Goal: Task Accomplishment & Management: Use online tool/utility

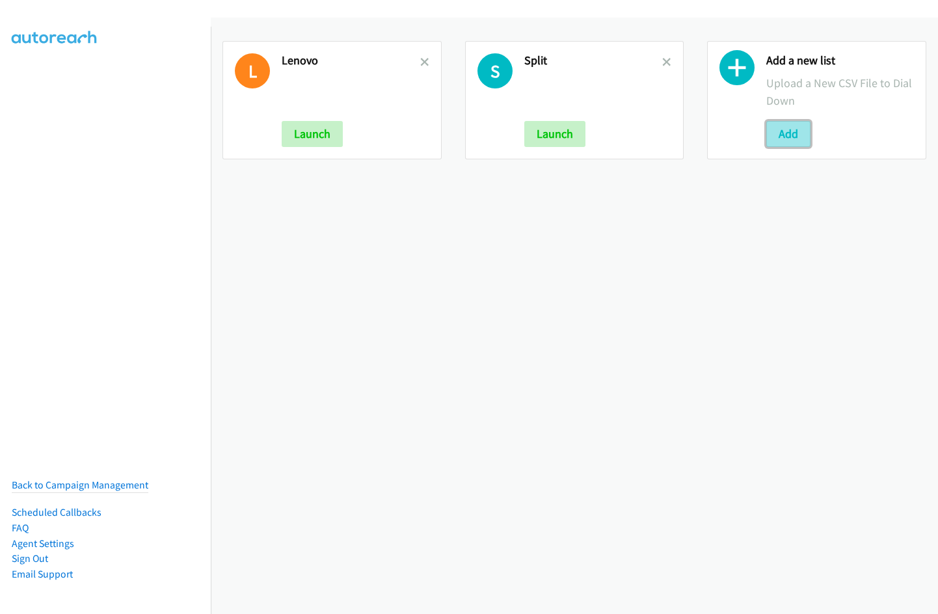
click at [773, 139] on button "Add" at bounding box center [788, 134] width 44 height 26
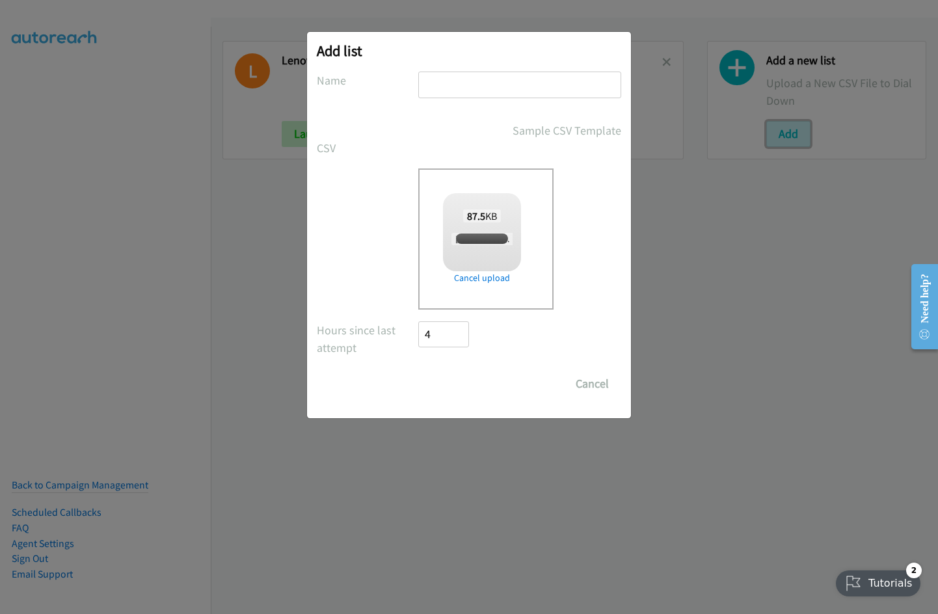
checkbox input "true"
click at [480, 84] on input "text" at bounding box center [519, 85] width 203 height 27
type input "IN"
click at [457, 390] on input "Save List" at bounding box center [452, 384] width 68 height 26
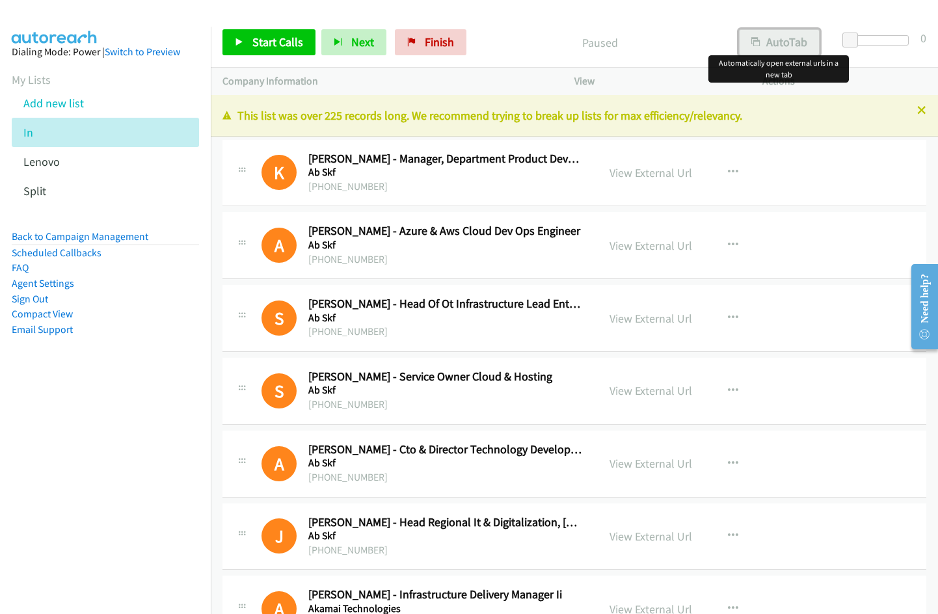
click at [797, 38] on button "AutoTab" at bounding box center [779, 42] width 81 height 26
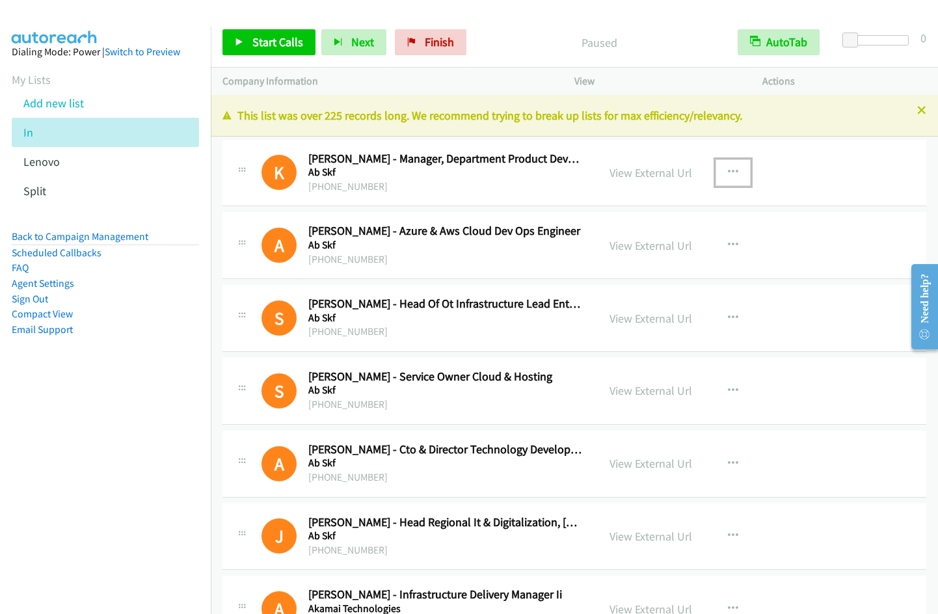
click at [734, 164] on button "button" at bounding box center [732, 172] width 35 height 26
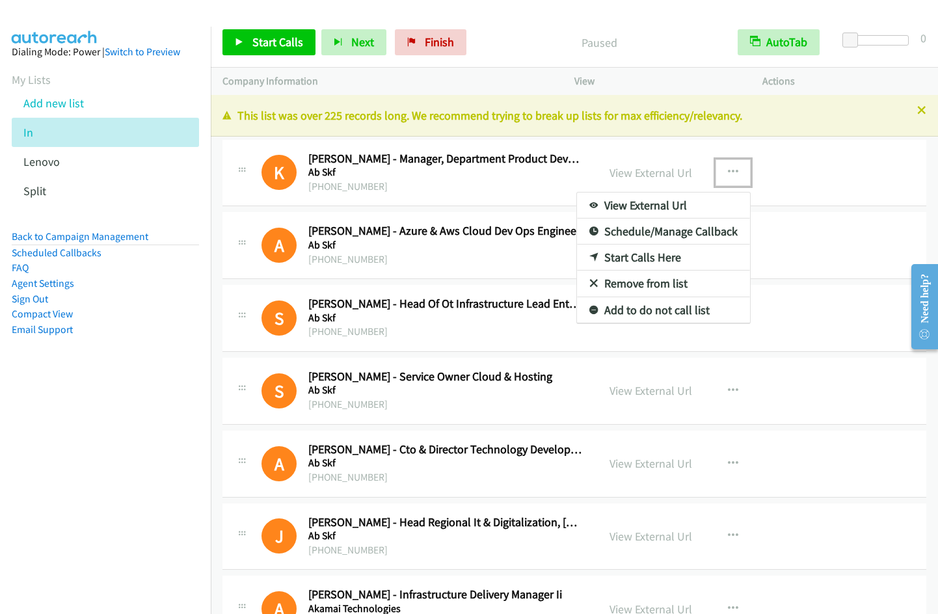
click at [654, 258] on link "Start Calls Here" at bounding box center [663, 258] width 173 height 26
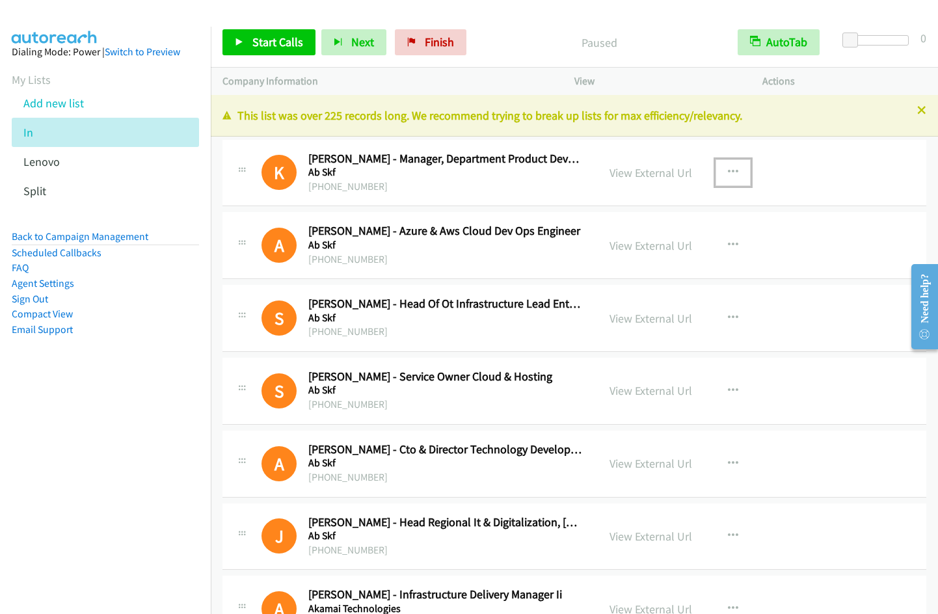
click at [729, 175] on icon "button" at bounding box center [733, 172] width 10 height 10
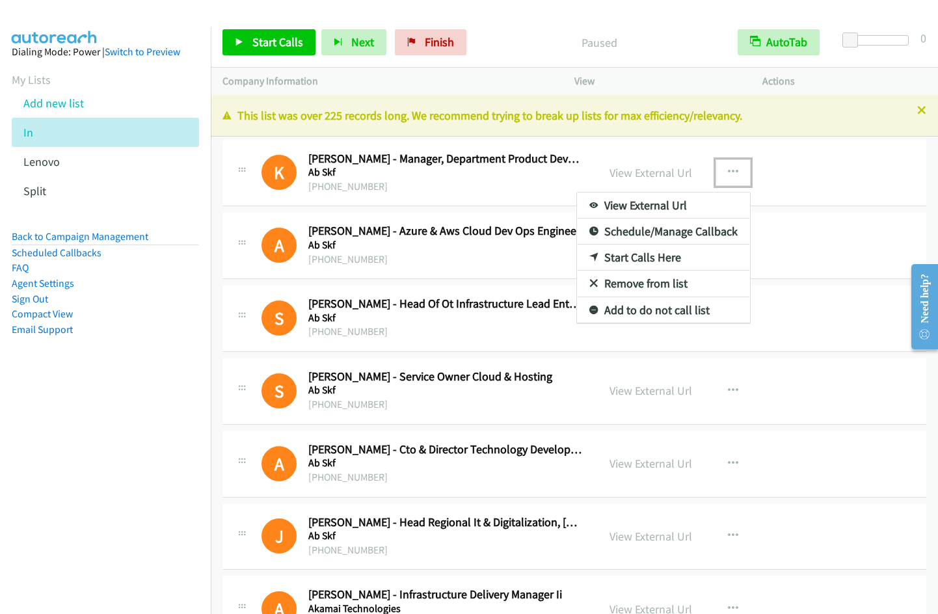
click at [640, 262] on link "Start Calls Here" at bounding box center [663, 258] width 173 height 26
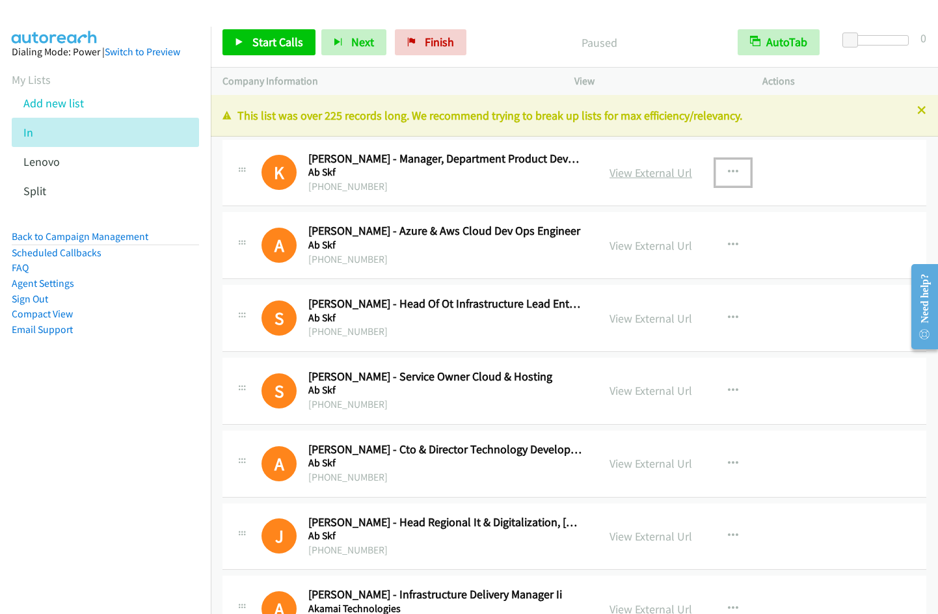
click at [648, 166] on link "View External Url" at bounding box center [650, 172] width 83 height 15
click at [267, 46] on span "Start Calls" at bounding box center [277, 41] width 51 height 15
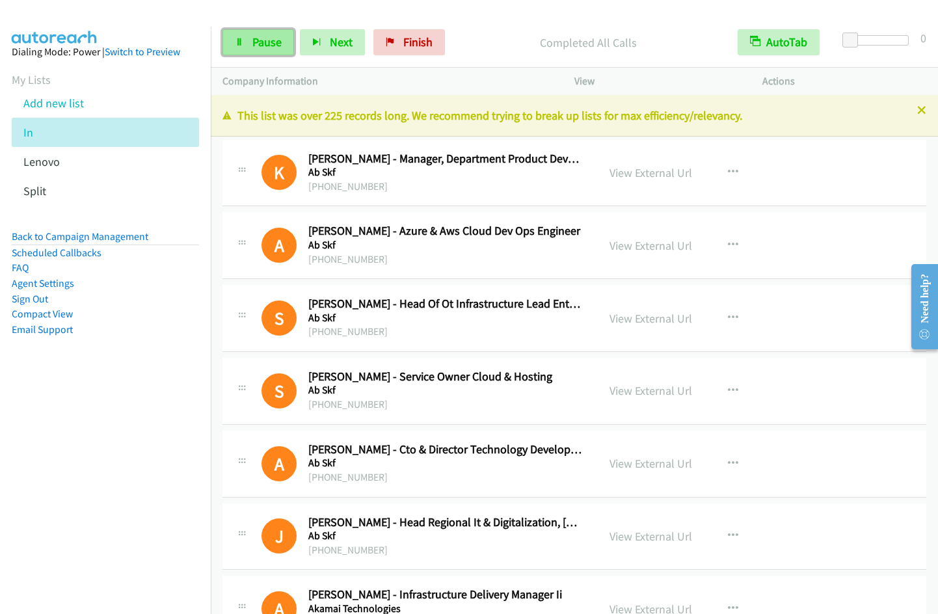
click at [269, 53] on link "Pause" at bounding box center [258, 42] width 72 height 26
click at [258, 47] on span "Start Calls" at bounding box center [277, 41] width 51 height 15
click at [267, 44] on span "Pause" at bounding box center [266, 41] width 29 height 15
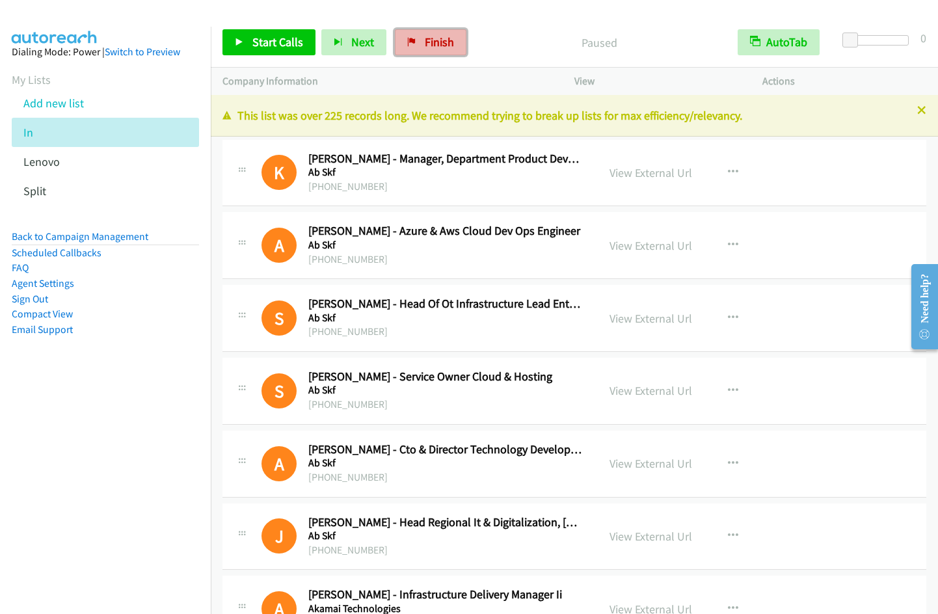
click at [427, 46] on span "Finish" at bounding box center [439, 41] width 29 height 15
